Goal: Task Accomplishment & Management: Use online tool/utility

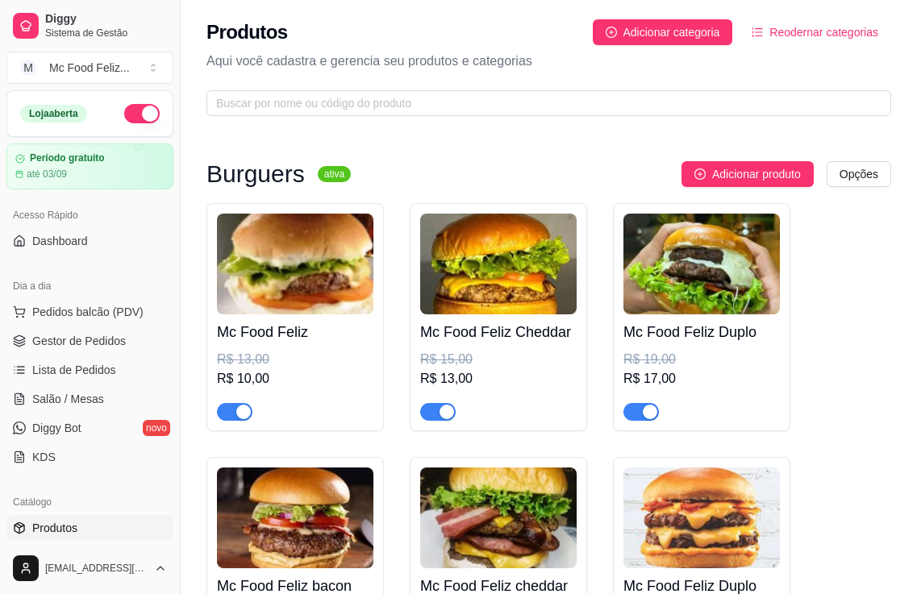
drag, startPoint x: 840, startPoint y: 422, endPoint x: 649, endPoint y: 386, distance: 194.4
click at [840, 422] on div "Mc Food Feliz R$ 13,00 R$ 10,00 Mc Food Feliz Cheddar R$ 15,00 R$ 13,00 Mc Food…" at bounding box center [548, 593] width 685 height 781
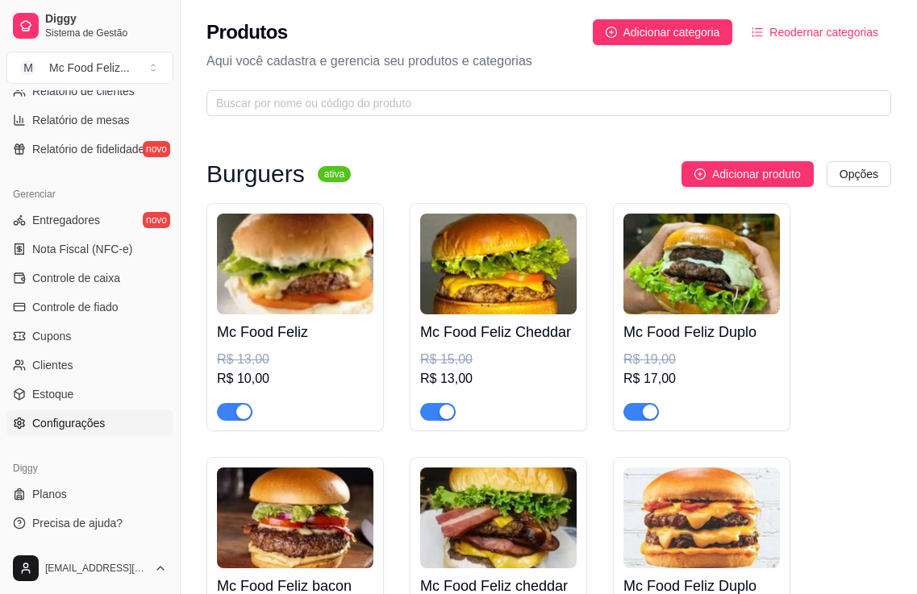
click at [73, 425] on span "Configurações" at bounding box center [68, 423] width 73 height 16
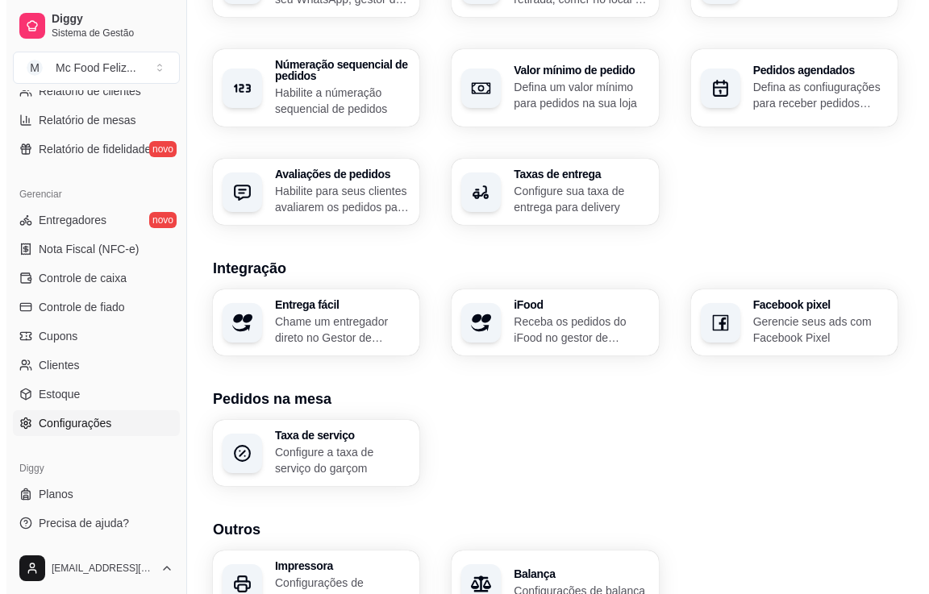
scroll to position [561, 0]
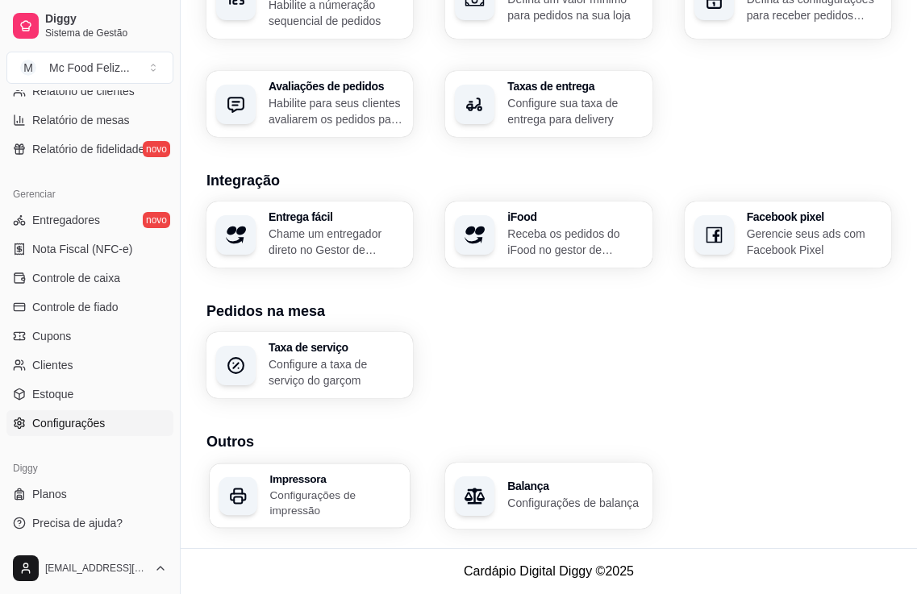
click at [308, 465] on div "Impressora Configurações de impressão" at bounding box center [310, 496] width 201 height 65
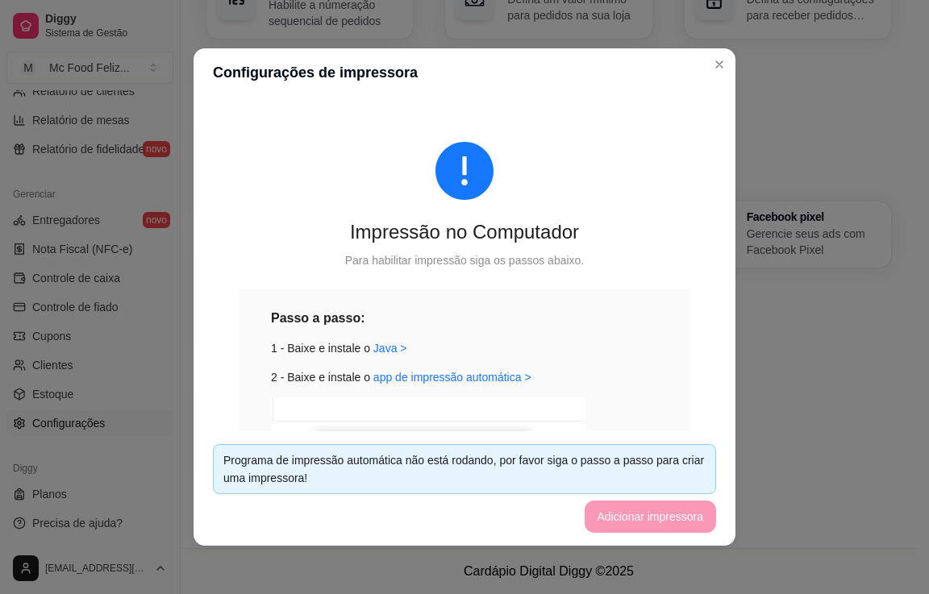
click at [616, 315] on div "Passo a passo:" at bounding box center [464, 318] width 387 height 20
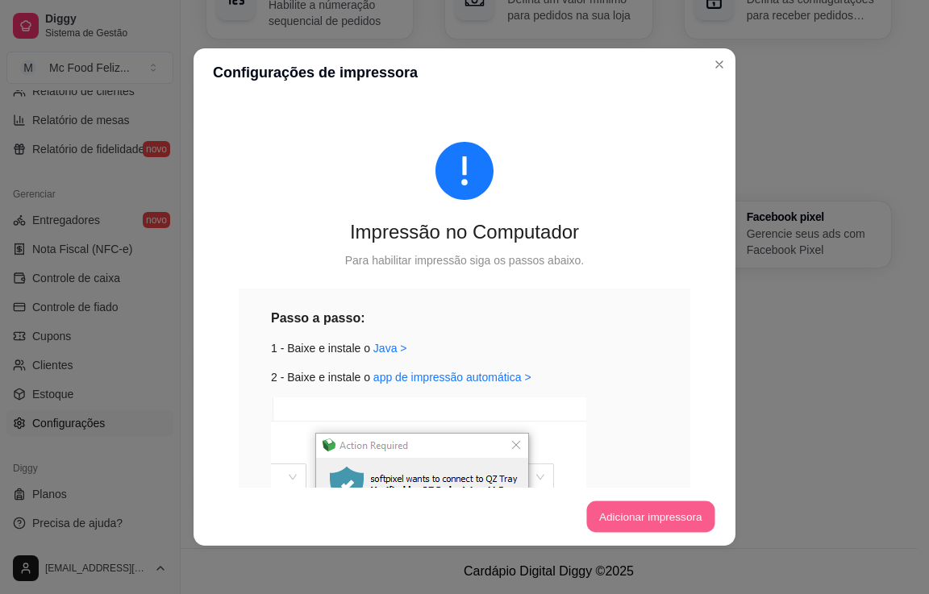
click at [630, 506] on button "Adicionar impressora" at bounding box center [650, 517] width 128 height 31
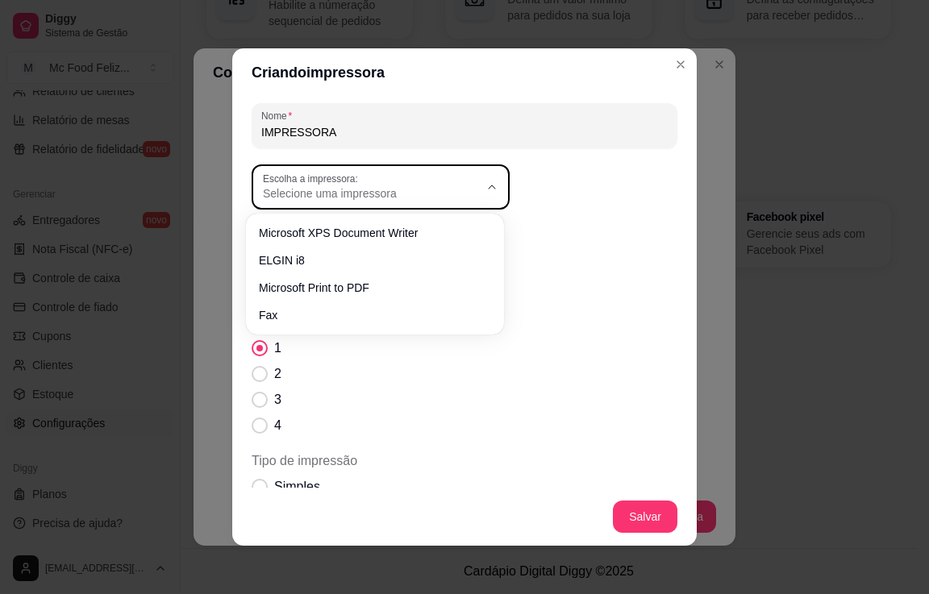
click at [435, 183] on div "Selecione uma impressora" at bounding box center [371, 187] width 216 height 29
click at [348, 260] on span "ELGIN i8" at bounding box center [366, 258] width 207 height 15
type input "ELGIN i8"
select select "ELGIN i8"
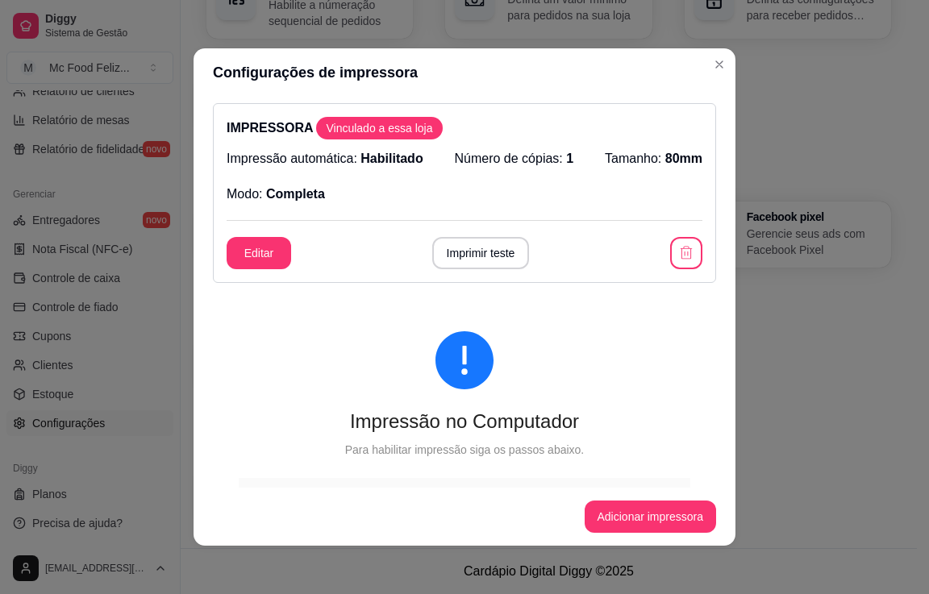
click at [704, 415] on div "IMPRESSORA Vinculado a essa loja Impressão automática: Habilitado Número de cóp…" at bounding box center [465, 292] width 542 height 391
click at [487, 240] on button "Imprimir teste" at bounding box center [481, 253] width 98 height 32
